Goal: Check status: Check status

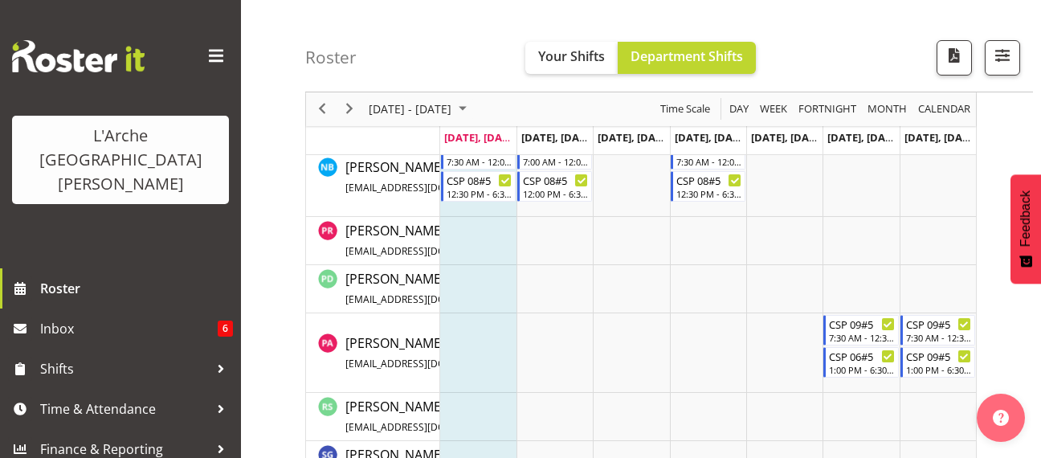
scroll to position [917, 0]
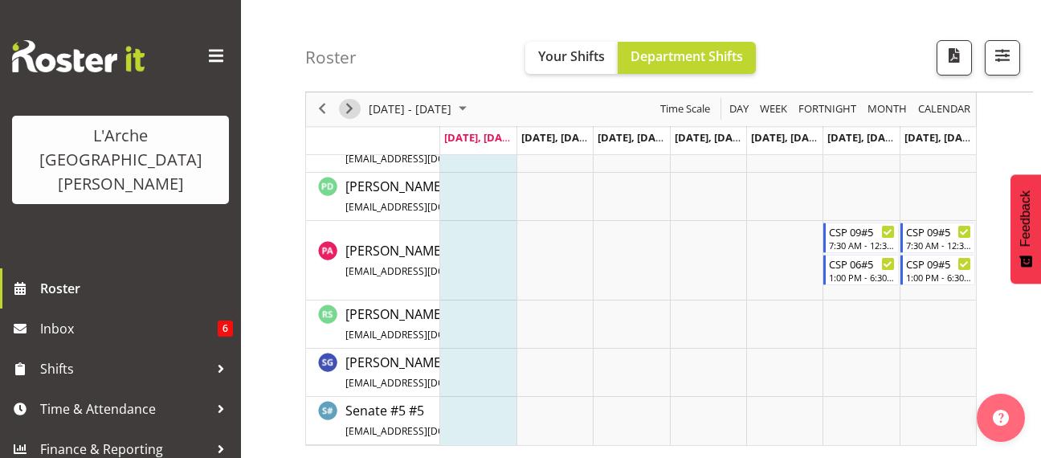
click at [346, 111] on span "Next" at bounding box center [349, 110] width 19 height 20
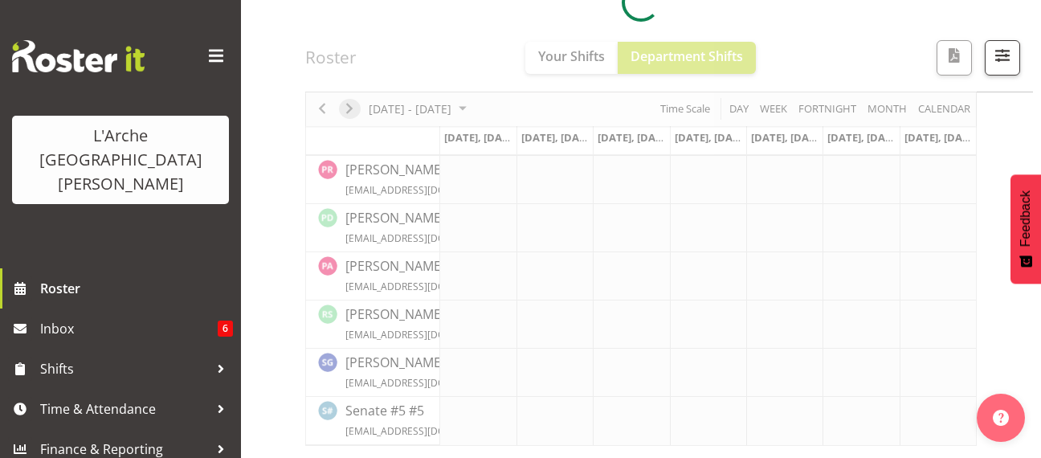
scroll to position [600, 0]
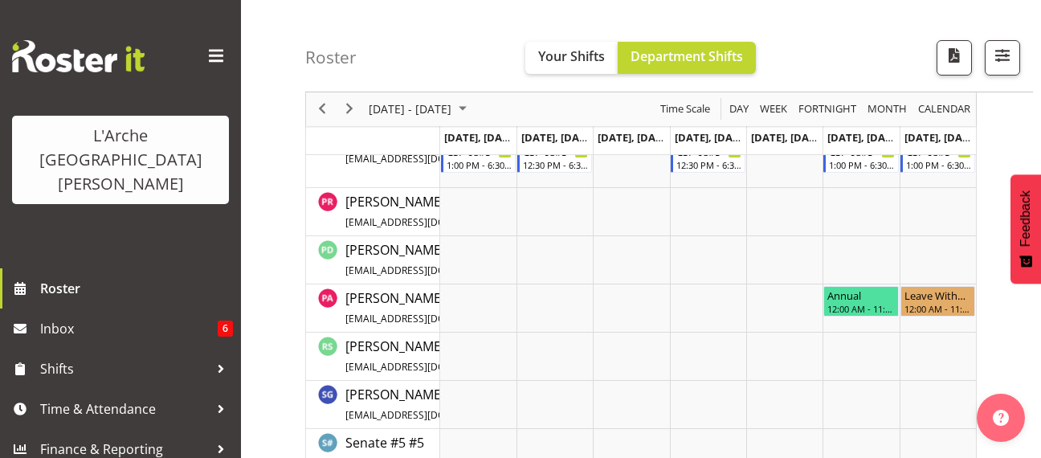
scroll to position [822, 0]
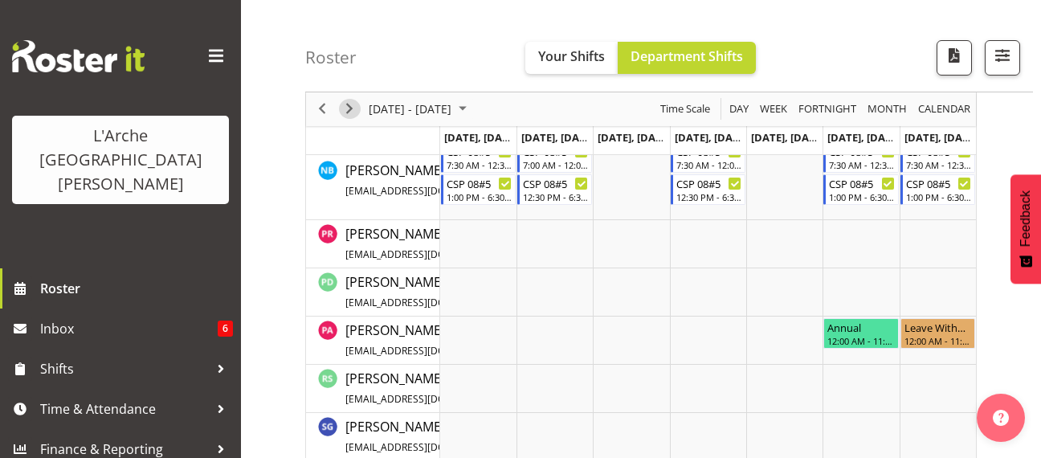
click at [346, 111] on span "Next" at bounding box center [349, 110] width 19 height 20
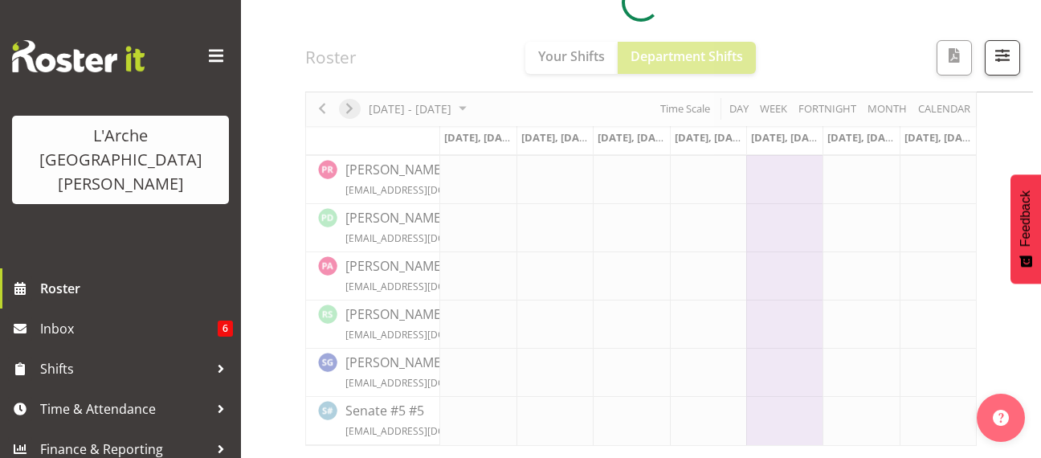
scroll to position [600, 0]
